Goal: Transaction & Acquisition: Book appointment/travel/reservation

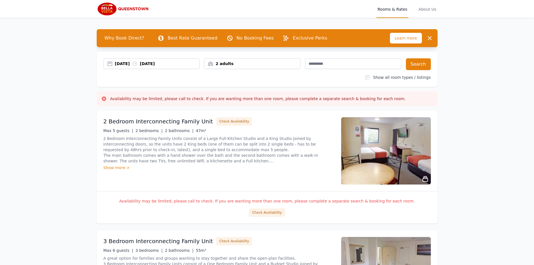
click at [254, 63] on div "2 adults" at bounding box center [252, 64] width 96 height 6
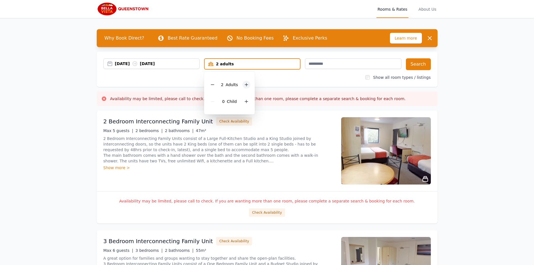
click at [247, 86] on icon at bounding box center [246, 84] width 4 height 4
click at [418, 62] on button "Search" at bounding box center [418, 64] width 25 height 12
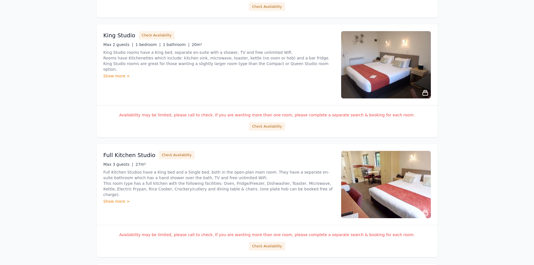
scroll to position [645, 0]
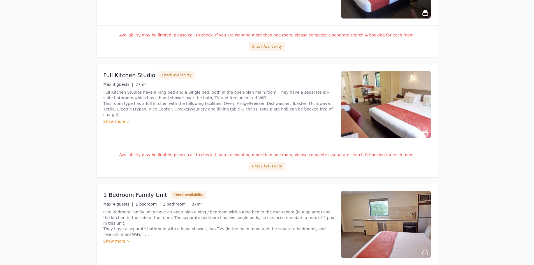
click at [123, 119] on div "Show more >" at bounding box center [218, 122] width 231 height 6
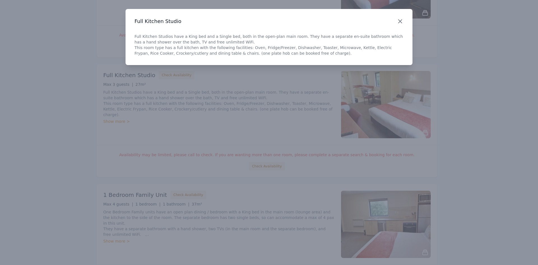
click at [402, 22] on icon "button" at bounding box center [400, 21] width 7 height 7
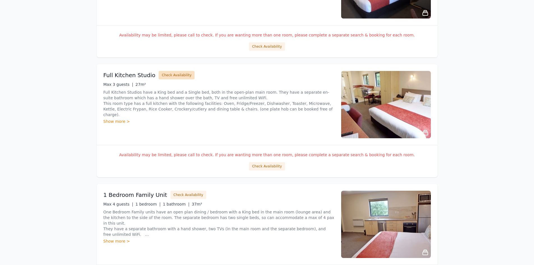
click at [170, 75] on button "Check Availability" at bounding box center [177, 75] width 36 height 8
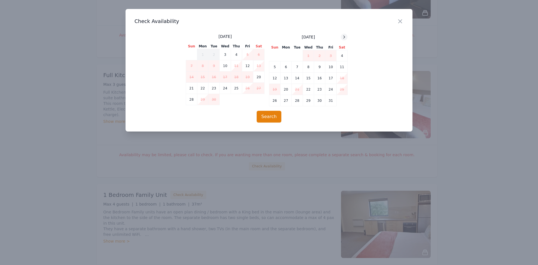
click at [343, 37] on icon at bounding box center [344, 37] width 4 height 4
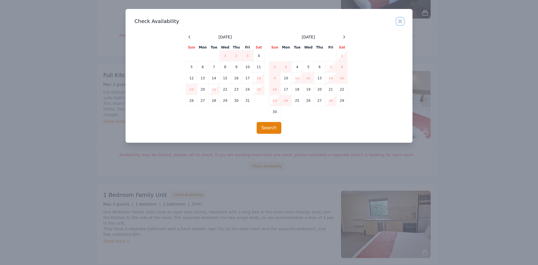
drag, startPoint x: 402, startPoint y: 20, endPoint x: 398, endPoint y: 38, distance: 18.3
click at [402, 20] on icon "button" at bounding box center [400, 21] width 3 height 3
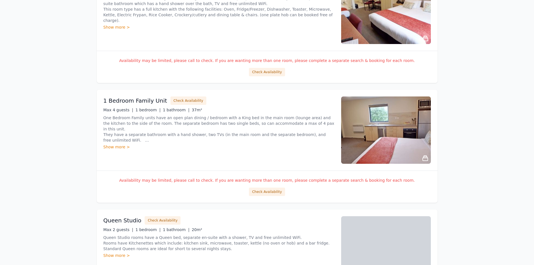
scroll to position [757, 0]
